Goal: Task Accomplishment & Management: Manage account settings

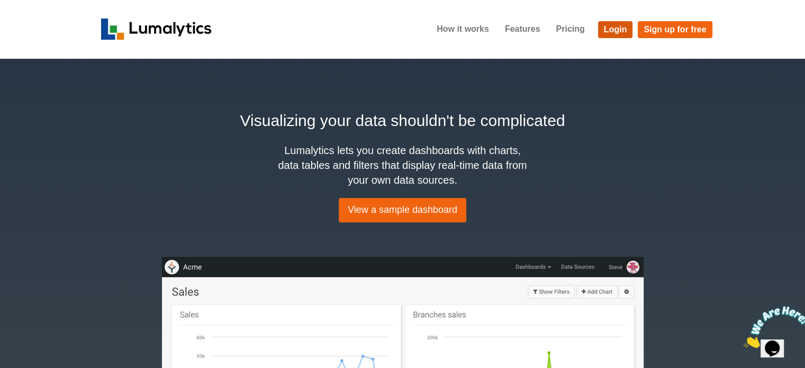
click at [615, 25] on link "Login" at bounding box center [615, 29] width 35 height 17
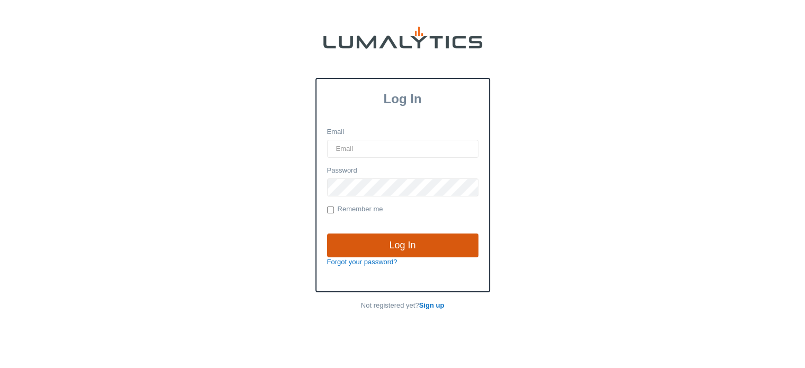
type input "[EMAIL_ADDRESS][DOMAIN_NAME]"
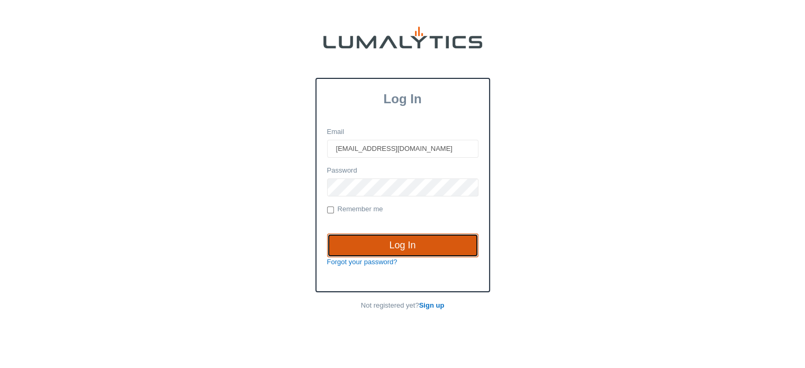
click at [400, 243] on input "Log In" at bounding box center [402, 245] width 151 height 24
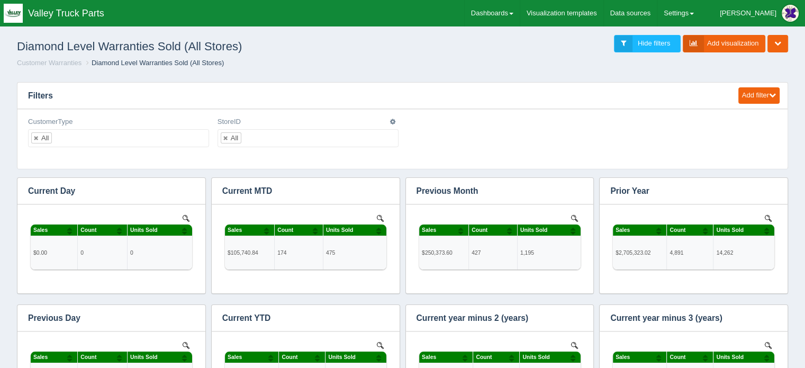
click at [332, 136] on ul "All" at bounding box center [308, 138] width 181 height 18
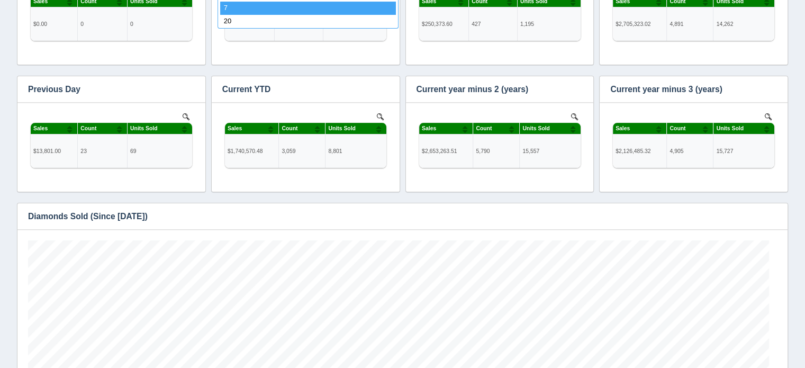
scroll to position [53, 0]
